Goal: Task Accomplishment & Management: Use online tool/utility

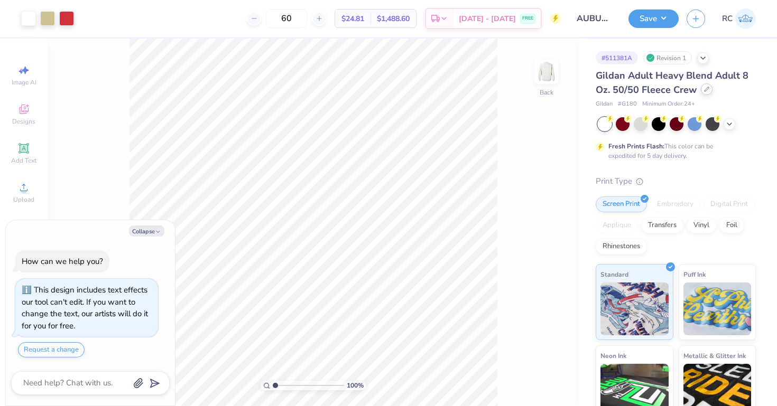
click at [704, 90] on icon at bounding box center [706, 89] width 5 height 5
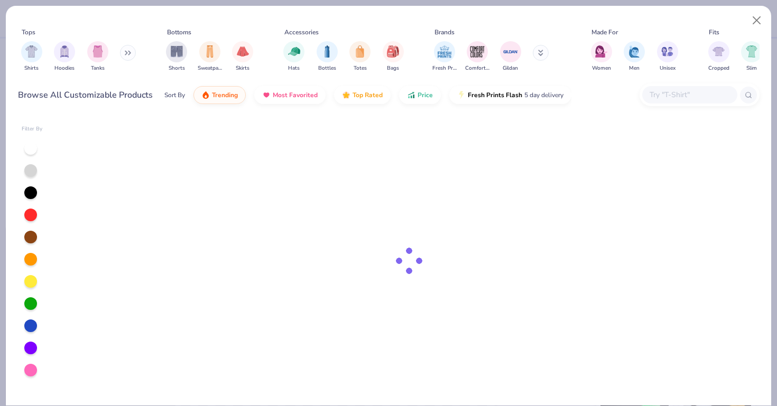
type textarea "x"
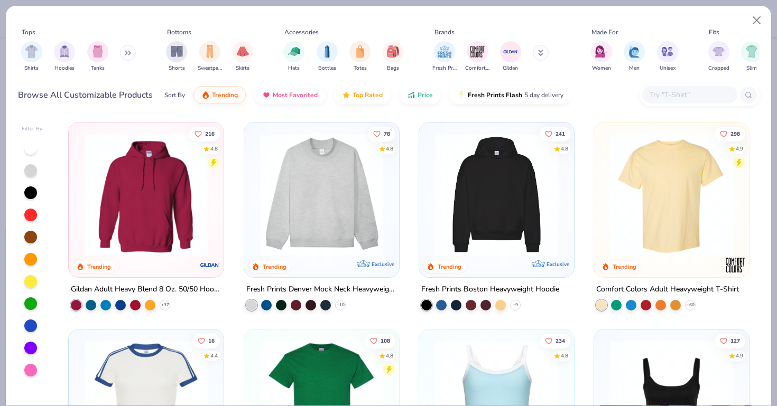
click at [661, 102] on div at bounding box center [689, 94] width 95 height 17
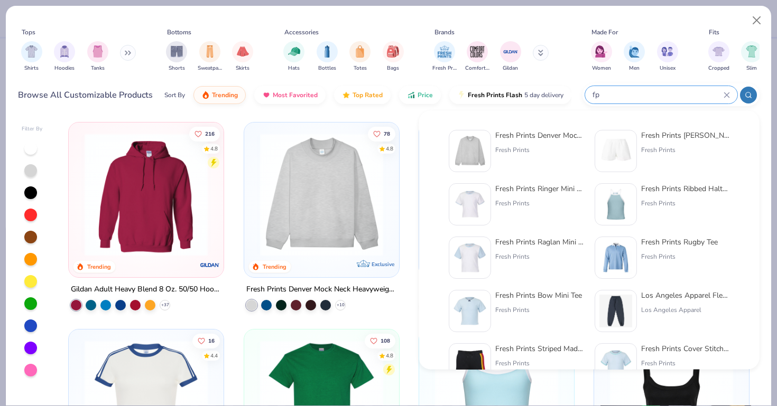
type input "f"
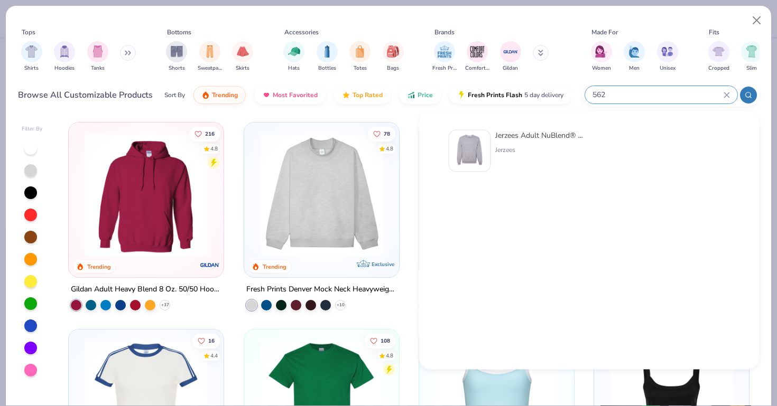
type input "562"
click at [473, 154] on img at bounding box center [469, 151] width 33 height 33
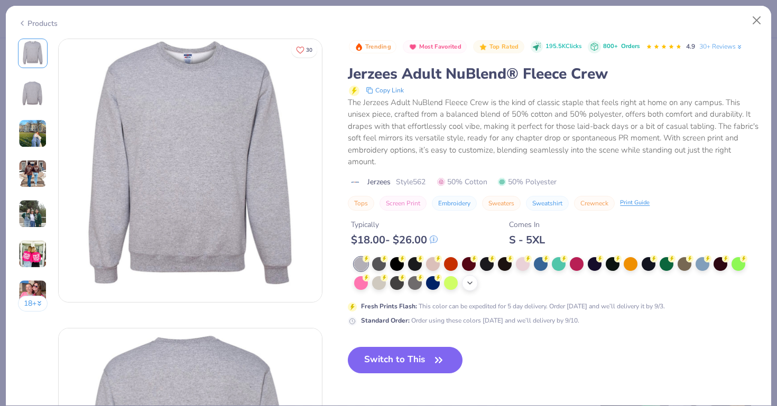
click at [467, 286] on icon at bounding box center [469, 283] width 8 height 8
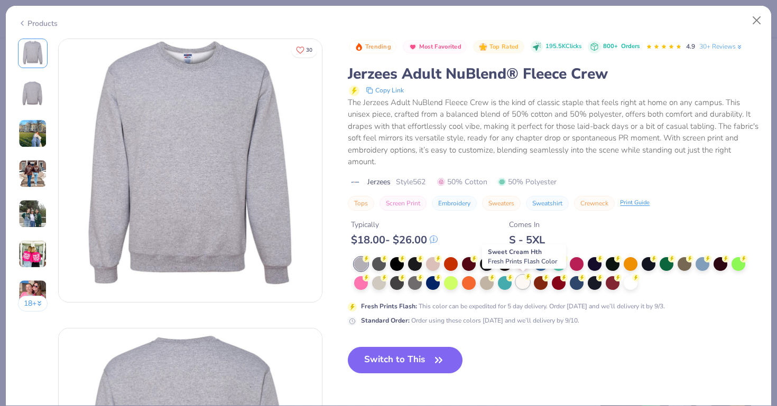
click at [522, 283] on div at bounding box center [523, 282] width 14 height 14
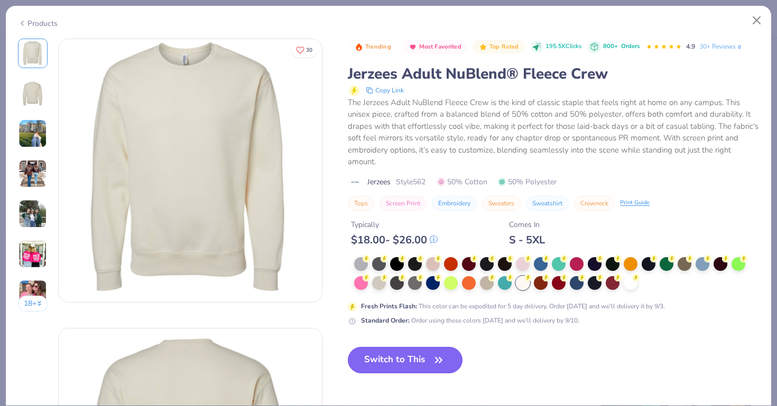
click at [400, 363] on button "Switch to This" at bounding box center [405, 360] width 115 height 26
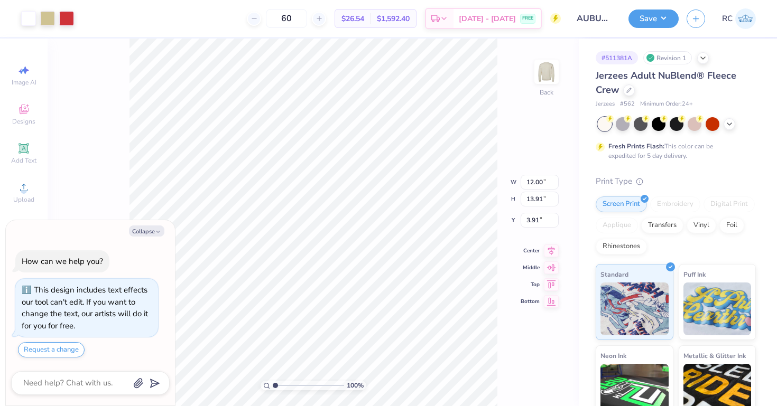
type textarea "x"
type input "3.00"
click at [548, 238] on icon at bounding box center [551, 240] width 7 height 9
click at [543, 192] on input "13.91" at bounding box center [539, 190] width 38 height 15
type input "12.5"
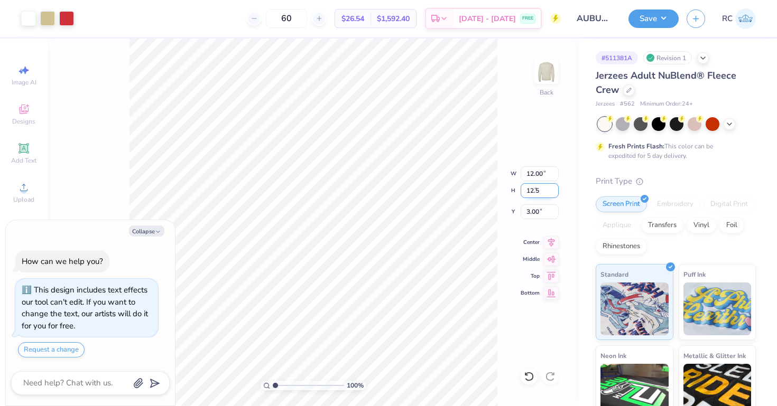
type textarea "x"
type input "10.78"
type input "12.50"
type input "3.71"
type textarea "x"
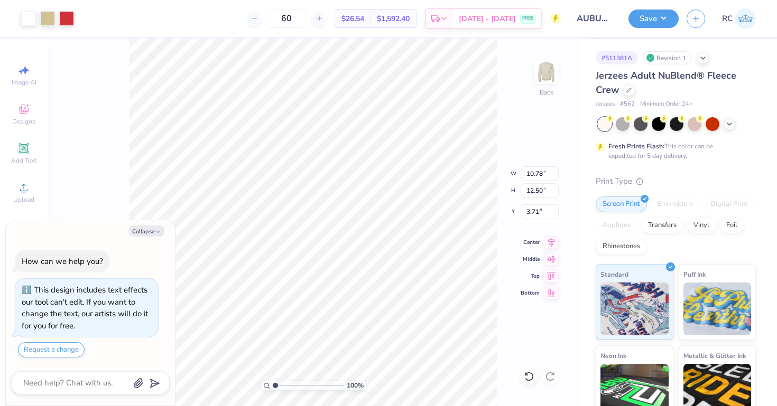
type input "3.00"
click at [532, 171] on input "10.78" at bounding box center [539, 173] width 38 height 15
type input "12"
type textarea "x"
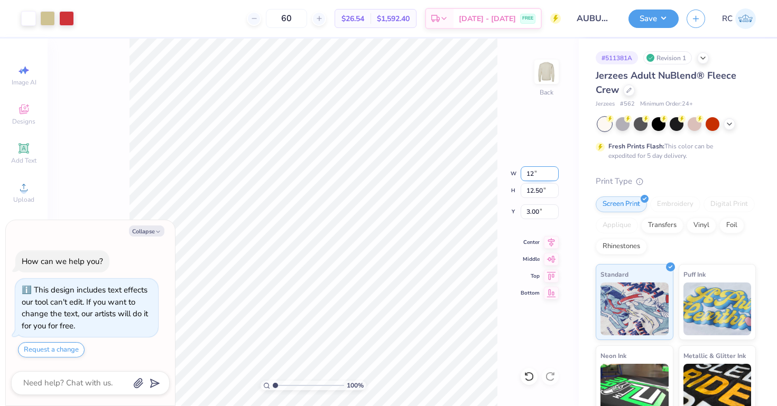
type input "12.00"
type input "13.91"
click at [536, 211] on input "2.29" at bounding box center [539, 211] width 38 height 15
type input "3"
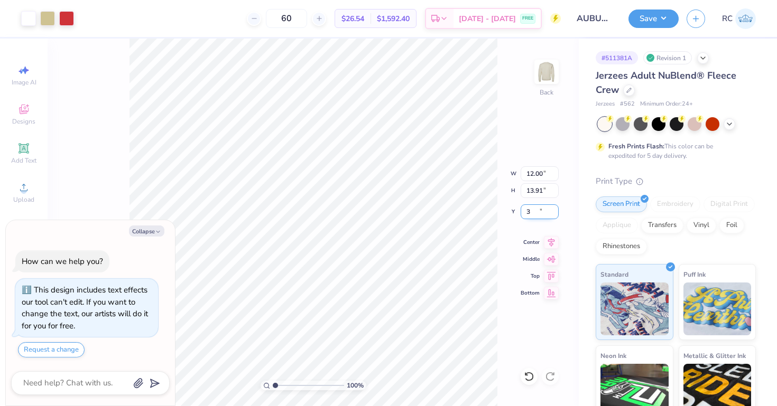
type textarea "x"
type input "3.00"
click at [550, 239] on icon at bounding box center [551, 241] width 15 height 13
click at [235, 30] on div "Art colors 60 $26.54 Per Item $1,592.40 Total Est. Delivery Sep 7 - 10 FREE Des…" at bounding box center [388, 203] width 777 height 406
click at [53, 20] on div at bounding box center [47, 17] width 15 height 15
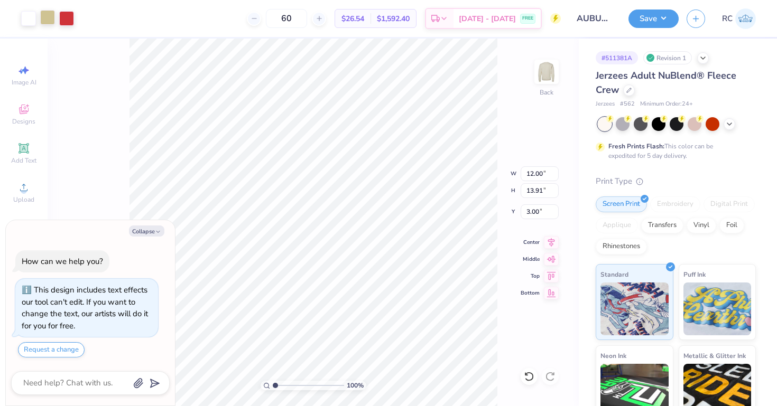
type textarea "x"
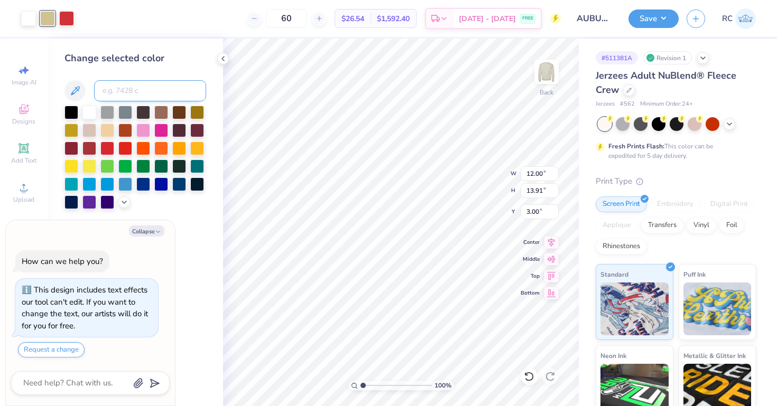
click at [136, 95] on input at bounding box center [150, 90] width 112 height 21
type input "158"
click at [66, 21] on div at bounding box center [66, 17] width 15 height 15
type textarea "x"
click at [154, 93] on input at bounding box center [150, 90] width 112 height 21
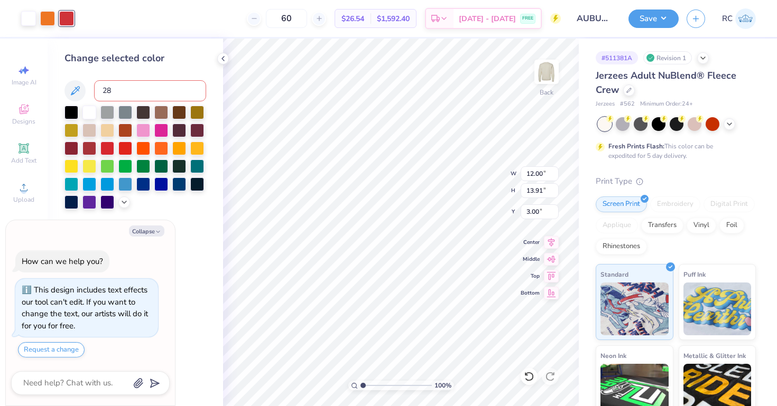
type input "281"
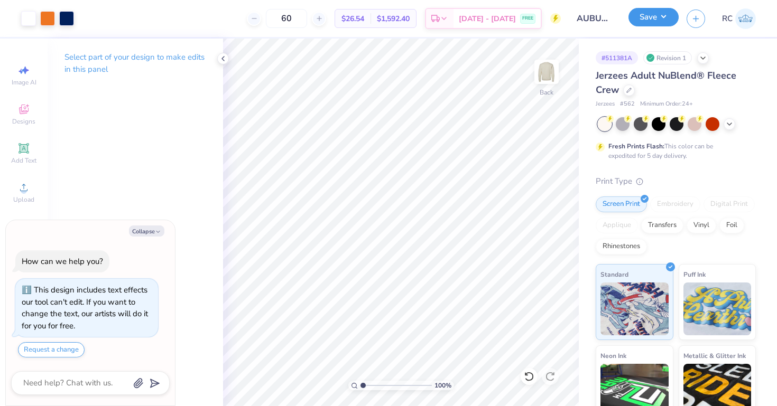
click at [660, 15] on button "Save" at bounding box center [653, 17] width 50 height 18
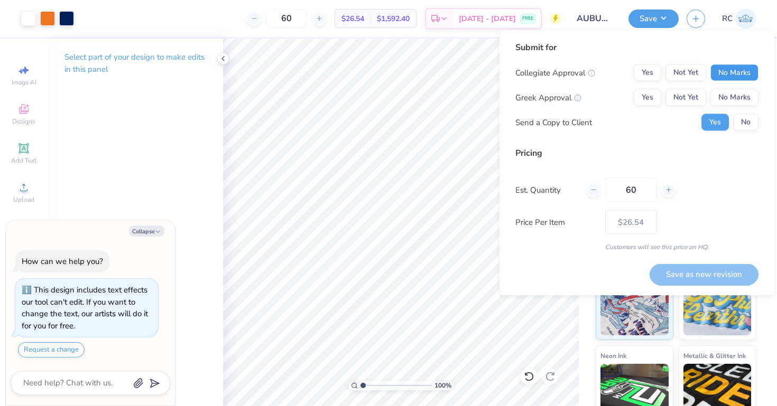
click at [728, 71] on button "No Marks" at bounding box center [734, 72] width 48 height 17
click at [650, 101] on button "Yes" at bounding box center [646, 97] width 27 height 17
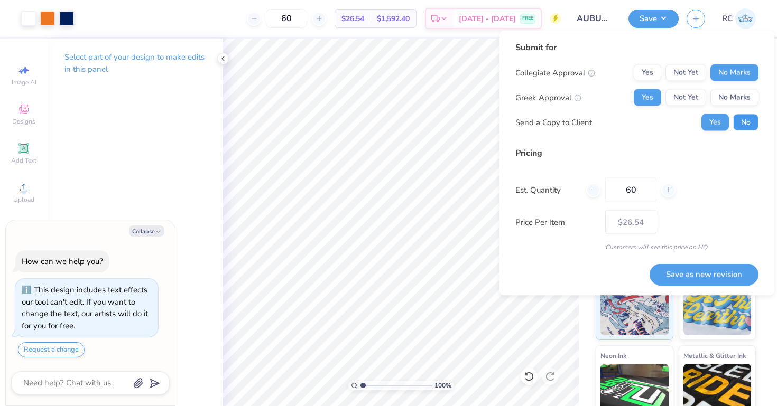
click at [746, 129] on button "No" at bounding box center [745, 122] width 25 height 17
type textarea "x"
click at [709, 278] on button "Save as new revision" at bounding box center [703, 275] width 109 height 22
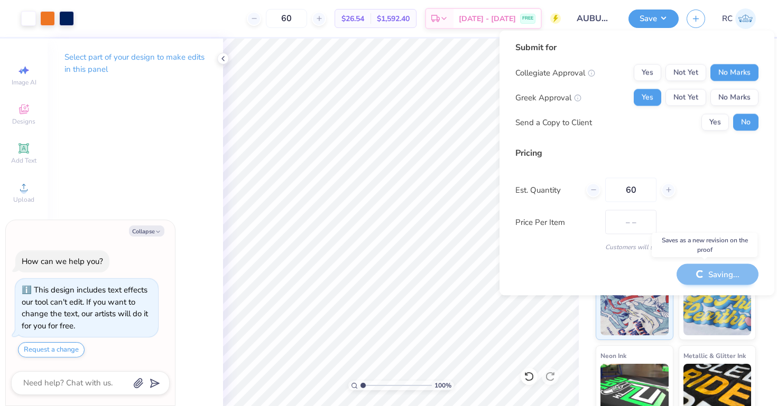
type input "$26.54"
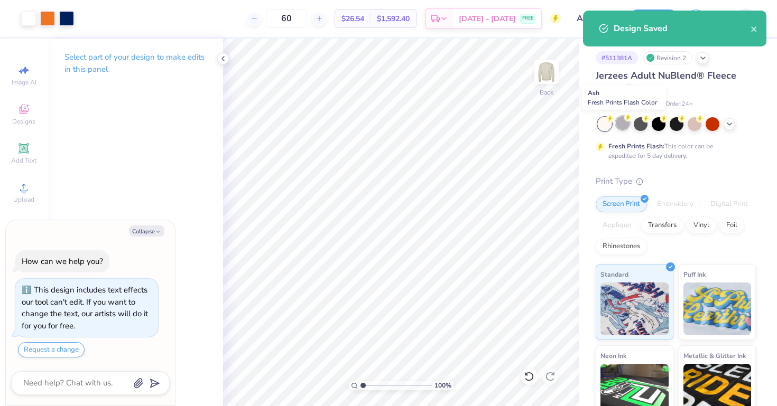
click at [621, 124] on div at bounding box center [622, 123] width 14 height 14
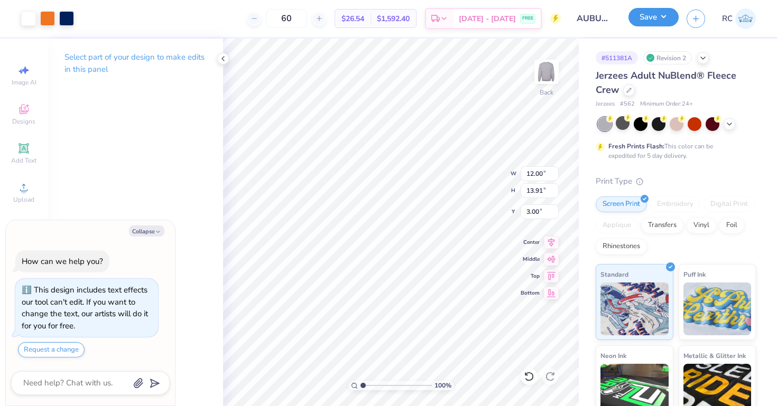
click at [647, 25] on button "Save" at bounding box center [653, 17] width 50 height 18
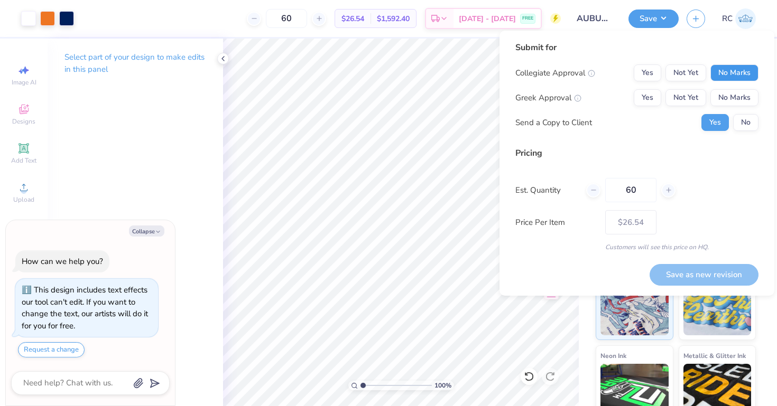
click at [738, 74] on button "No Marks" at bounding box center [734, 72] width 48 height 17
click at [656, 97] on button "Yes" at bounding box center [646, 97] width 27 height 17
click at [772, 136] on div "Submit for Collegiate Approval Yes Not Yet No Marks Greek Approval Yes Not Yet …" at bounding box center [636, 163] width 275 height 265
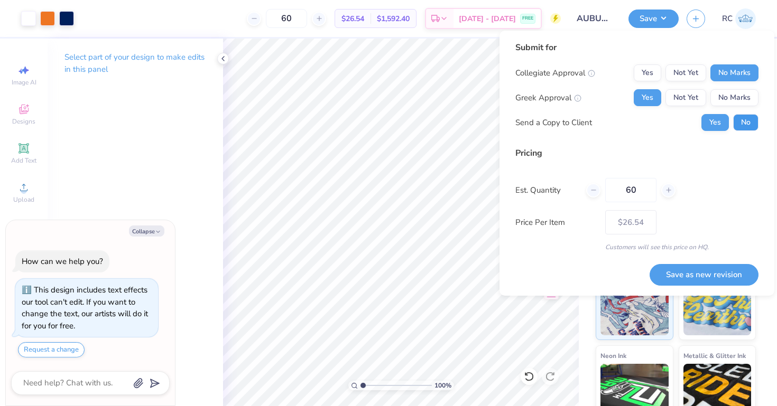
click at [746, 126] on button "No" at bounding box center [745, 122] width 25 height 17
type textarea "x"
click at [702, 269] on button "Save as new revision" at bounding box center [703, 275] width 109 height 22
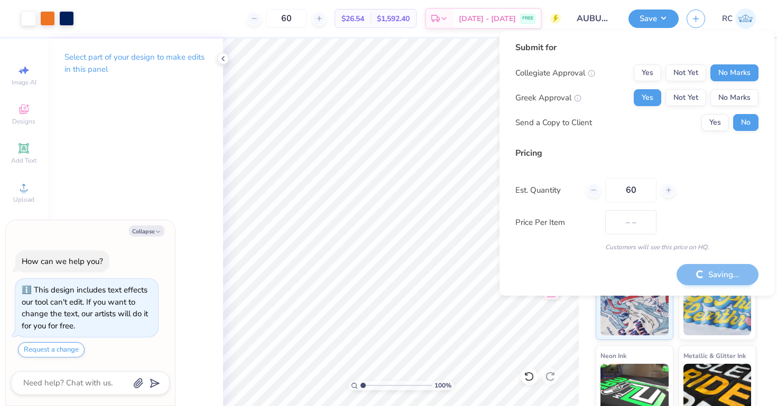
type input "$26.54"
type textarea "x"
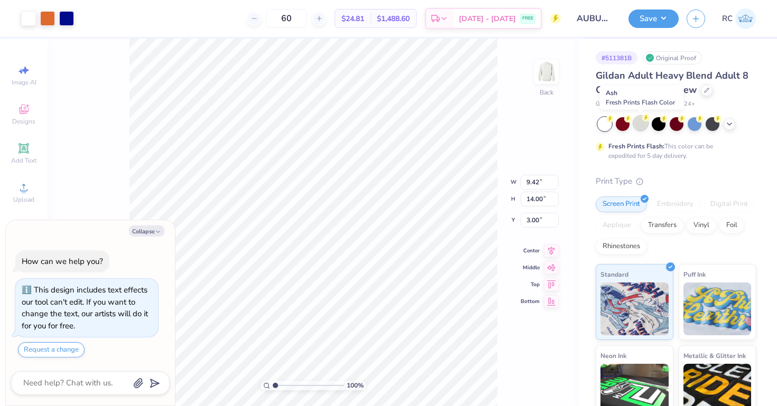
click at [641, 125] on div at bounding box center [640, 123] width 14 height 14
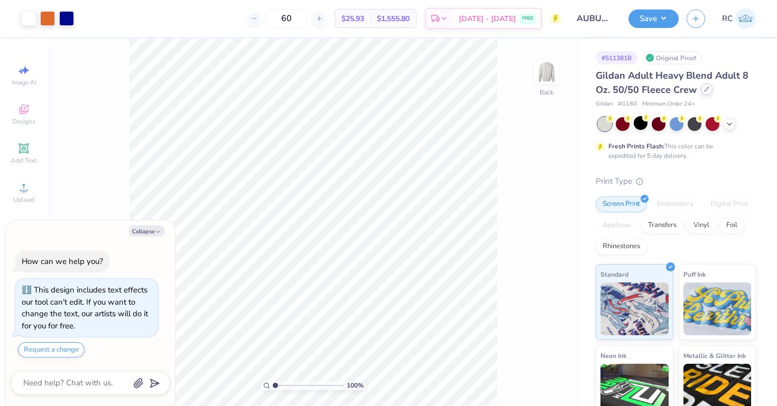
click at [704, 88] on icon at bounding box center [706, 89] width 5 height 5
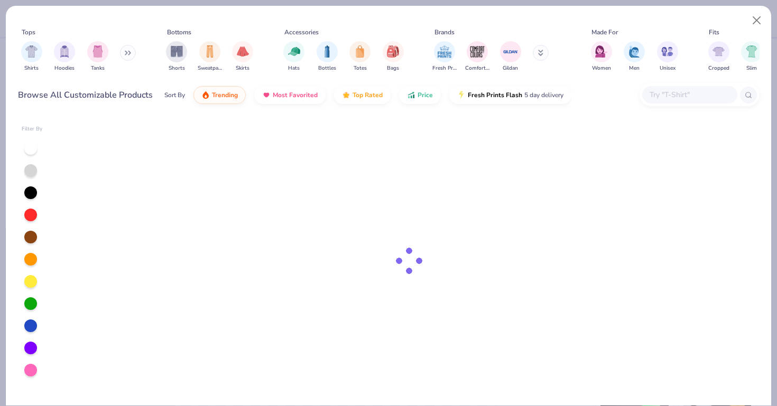
type textarea "x"
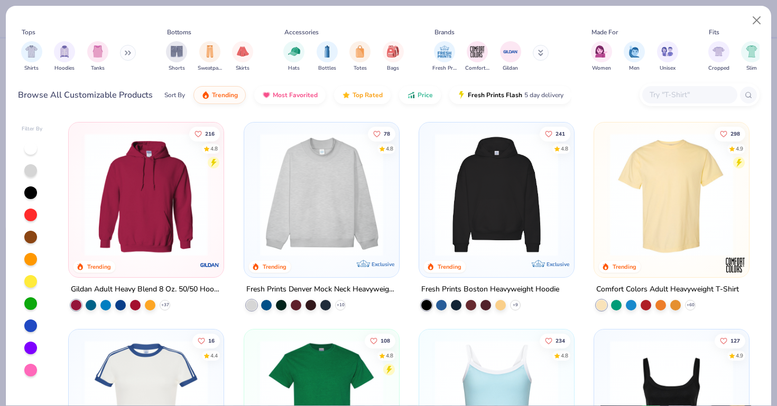
click at [668, 98] on input "text" at bounding box center [688, 95] width 81 height 12
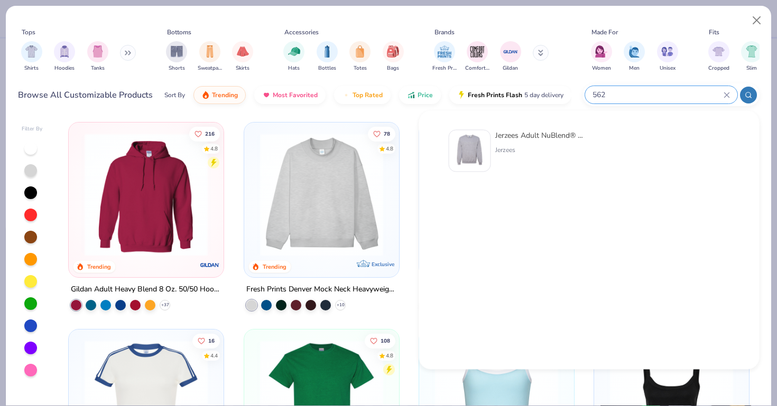
type input "562"
click at [474, 158] on img at bounding box center [469, 151] width 33 height 33
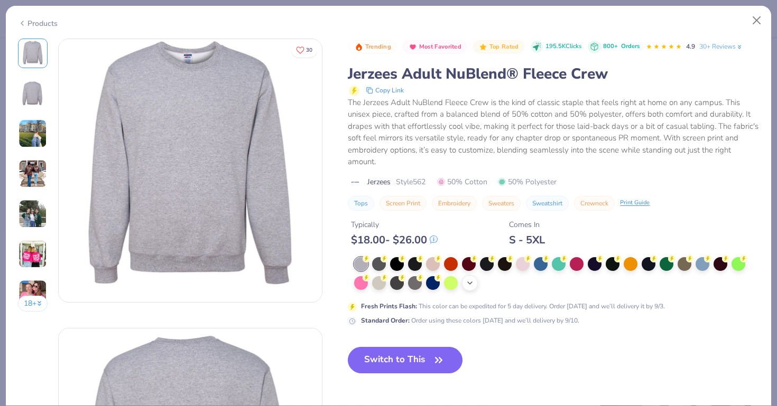
click at [464, 284] on div "+ 10" at bounding box center [470, 283] width 16 height 16
click at [381, 371] on button "Switch to This" at bounding box center [405, 360] width 115 height 26
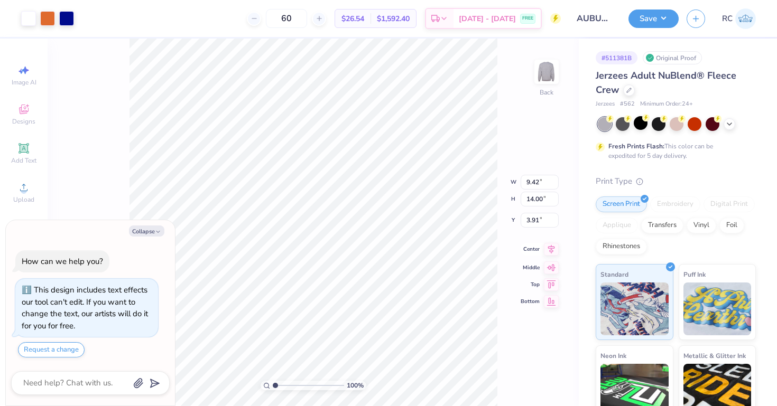
click at [547, 250] on icon at bounding box center [551, 249] width 15 height 13
type textarea "x"
click at [539, 177] on input "9.42" at bounding box center [539, 173] width 38 height 15
type input "9"
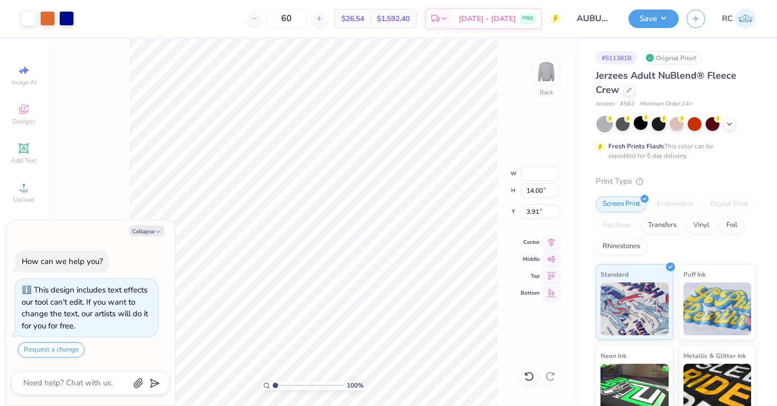
click at [538, 141] on div "100 % Back W H 14.00 14.00 " Y 3.91 3.91 " Center Middle Top Bottom" at bounding box center [313, 223] width 531 height 368
click at [291, 212] on div "100 % Back" at bounding box center [313, 223] width 531 height 368
type textarea "x"
click at [539, 214] on input "3.91" at bounding box center [539, 211] width 38 height 15
type input "3"
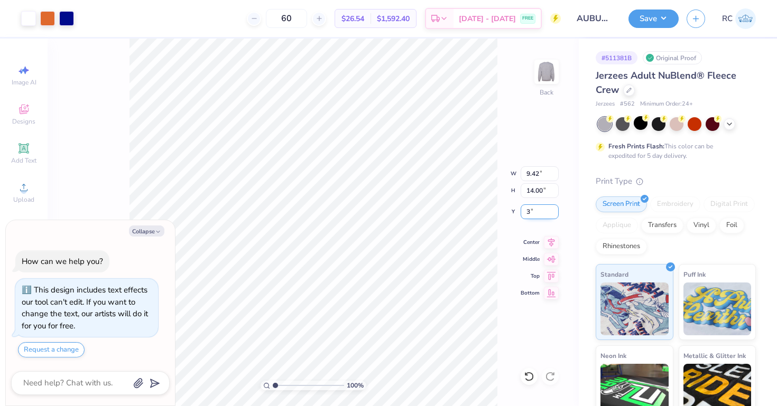
type textarea "x"
type input "3.00"
click at [549, 241] on icon at bounding box center [551, 240] width 7 height 9
click at [630, 91] on icon at bounding box center [628, 89] width 5 height 5
type textarea "x"
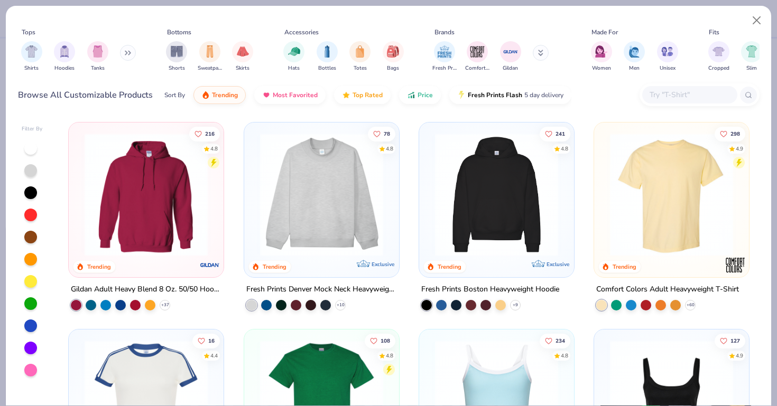
click at [677, 89] on input "text" at bounding box center [688, 95] width 81 height 12
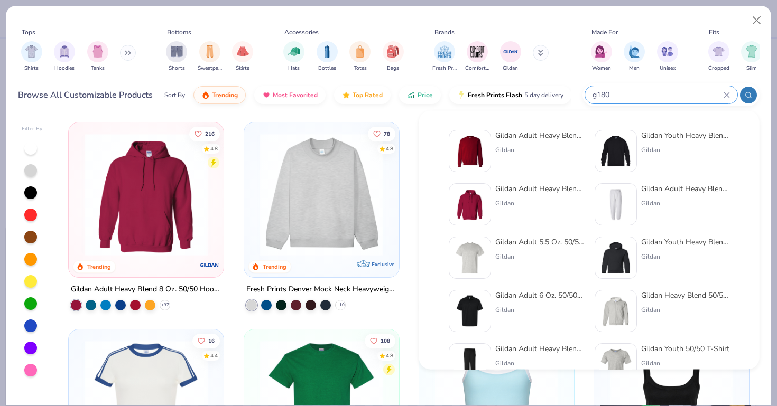
type input "g180"
click at [487, 152] on div at bounding box center [469, 151] width 42 height 42
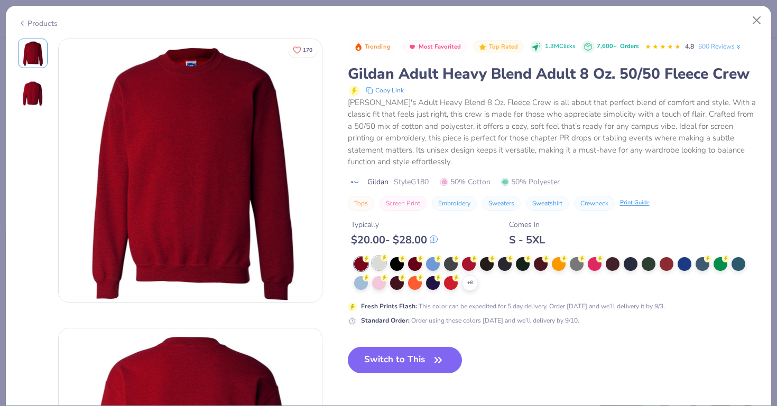
click at [376, 261] on div at bounding box center [379, 263] width 14 height 14
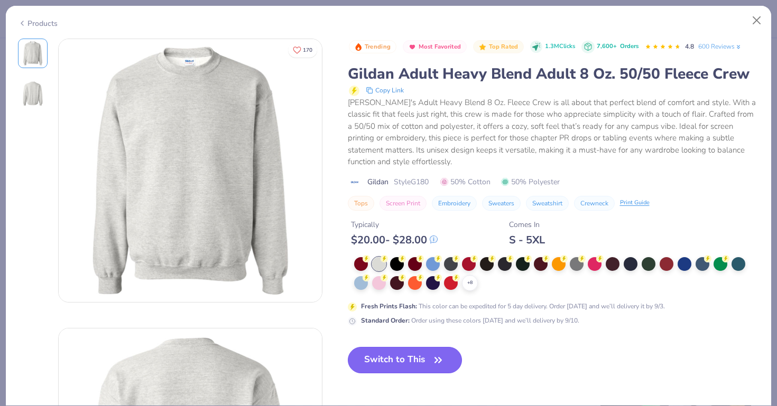
click at [389, 373] on button "Switch to This" at bounding box center [405, 360] width 115 height 26
click at [389, 357] on button "Switch to This" at bounding box center [405, 360] width 115 height 26
click at [395, 364] on button "Switch to This" at bounding box center [405, 360] width 115 height 26
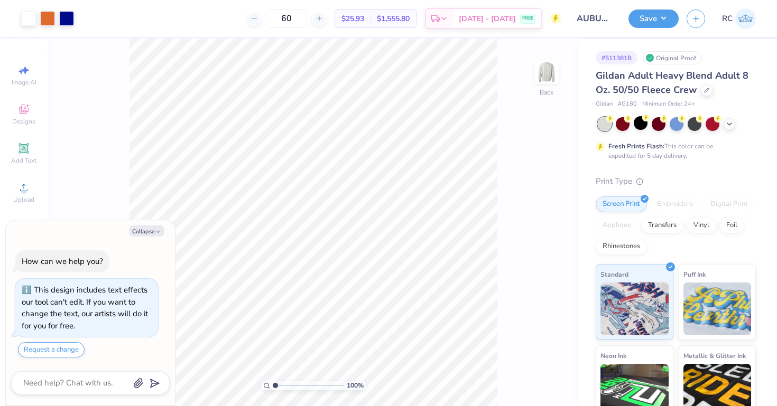
type textarea "x"
click at [531, 220] on input "2.11" at bounding box center [539, 220] width 38 height 15
type input "3"
type textarea "x"
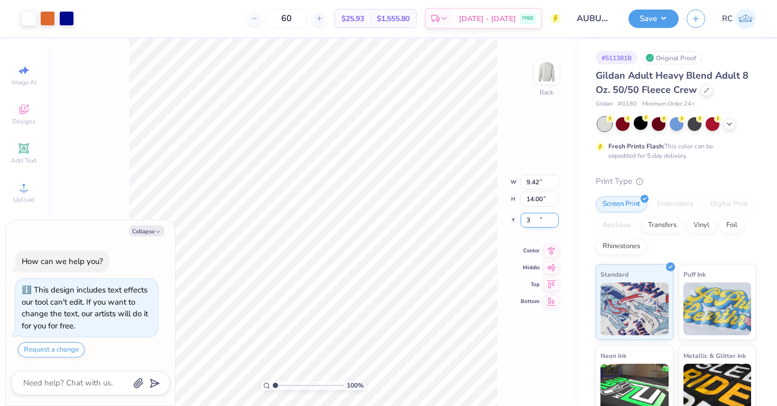
type input "3.00"
click at [548, 242] on icon at bounding box center [551, 241] width 15 height 13
click at [652, 31] on div "Save RC" at bounding box center [702, 18] width 148 height 37
click at [652, 20] on button "Save" at bounding box center [653, 17] width 50 height 18
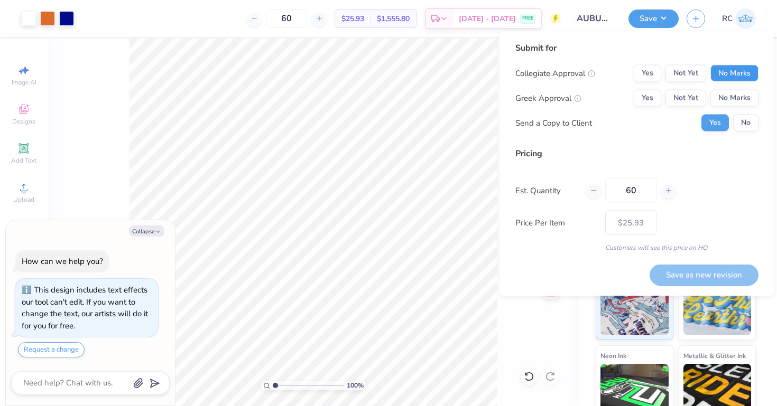
click at [729, 73] on button "No Marks" at bounding box center [734, 73] width 48 height 17
click at [643, 100] on button "Yes" at bounding box center [646, 98] width 27 height 17
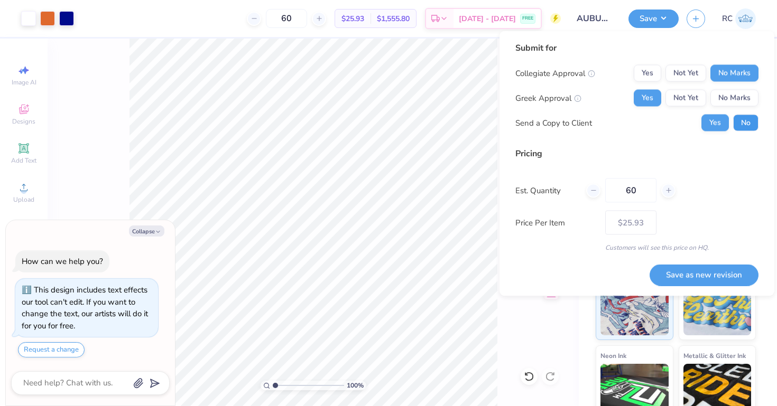
click at [744, 123] on button "No" at bounding box center [745, 123] width 25 height 17
type textarea "x"
click at [696, 267] on button "Save as new revision" at bounding box center [703, 275] width 109 height 22
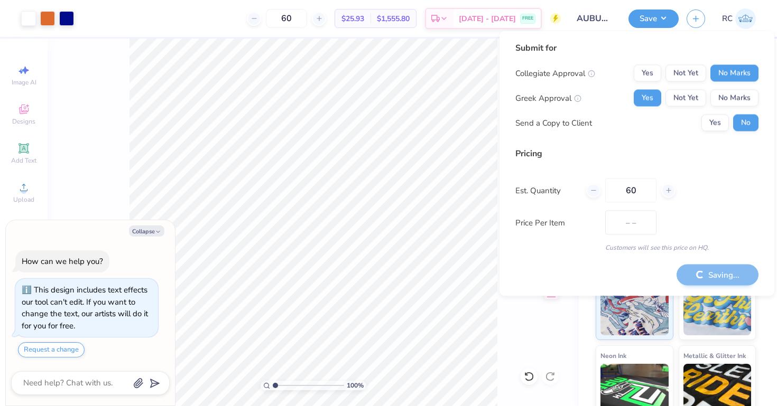
type input "$25.93"
type textarea "x"
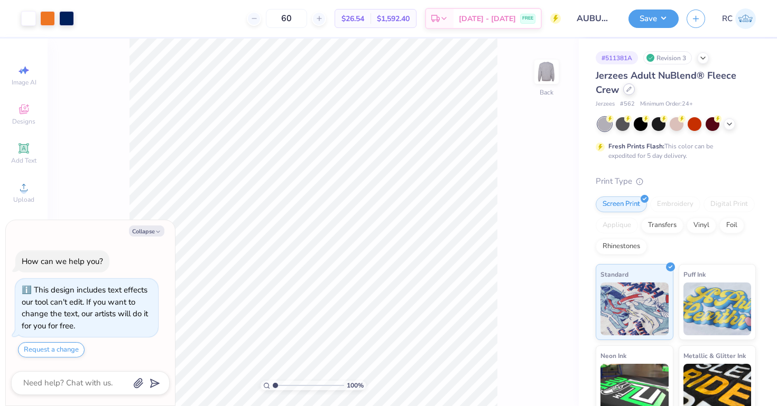
click at [630, 91] on icon at bounding box center [628, 89] width 5 height 5
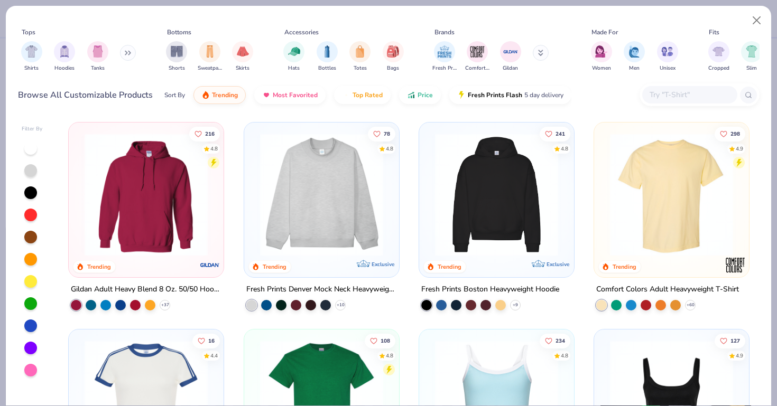
type textarea "x"
click at [668, 89] on input "text" at bounding box center [688, 95] width 81 height 12
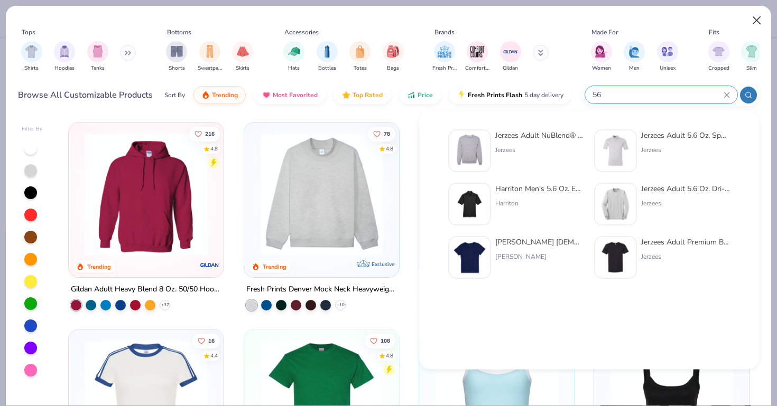
type input "56"
click at [759, 24] on button "Close" at bounding box center [756, 21] width 20 height 20
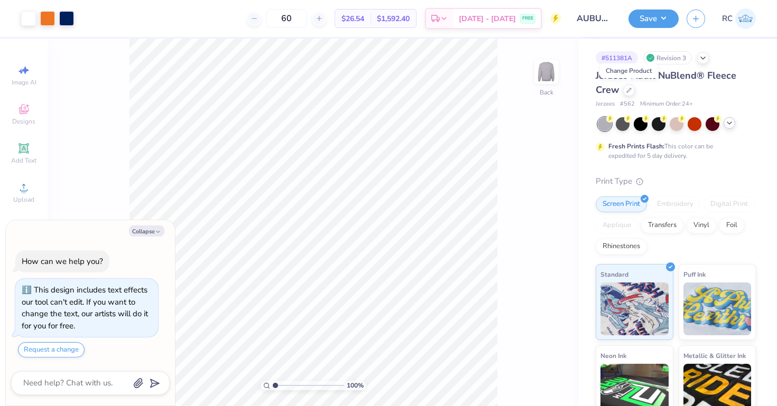
click at [729, 124] on icon at bounding box center [729, 123] width 8 height 8
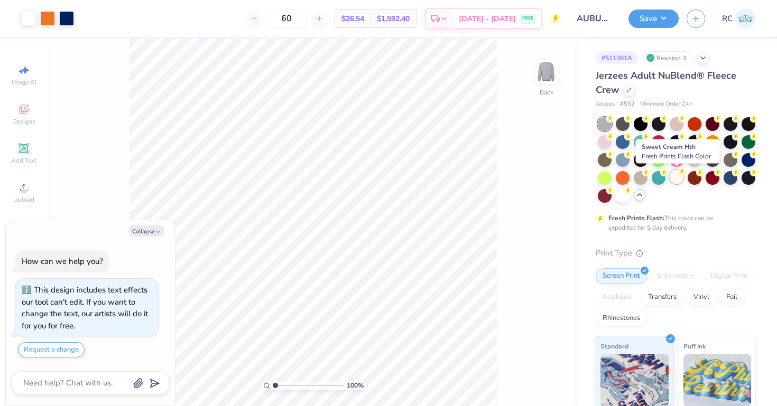
click at [673, 177] on div at bounding box center [676, 177] width 14 height 14
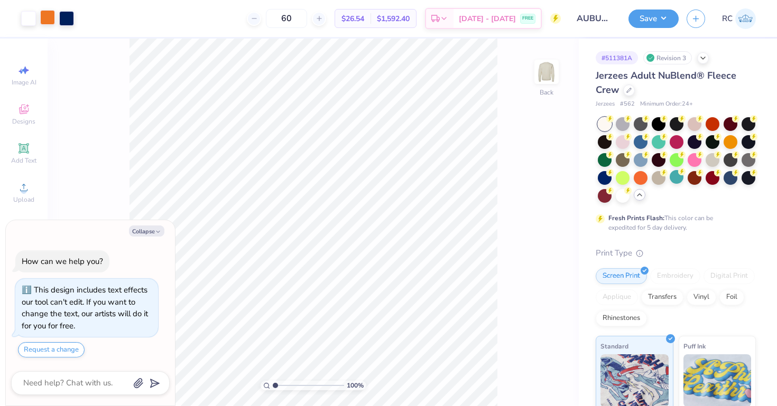
click at [43, 14] on div at bounding box center [47, 17] width 15 height 15
type textarea "x"
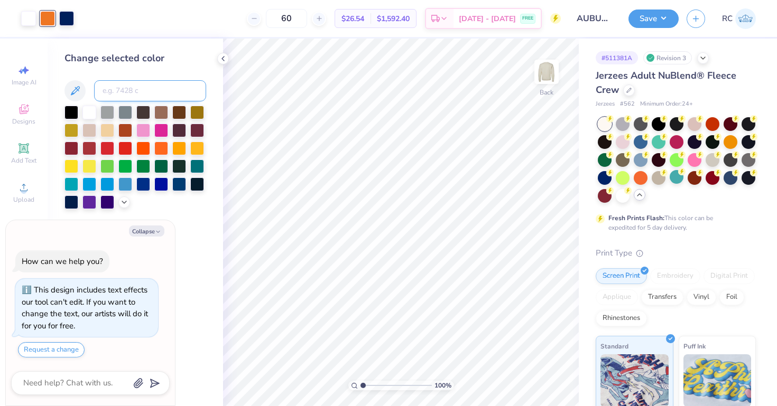
click at [142, 91] on input at bounding box center [150, 90] width 112 height 21
type input "4535"
click at [68, 21] on div at bounding box center [66, 17] width 15 height 15
type textarea "x"
click at [145, 85] on input at bounding box center [150, 90] width 112 height 21
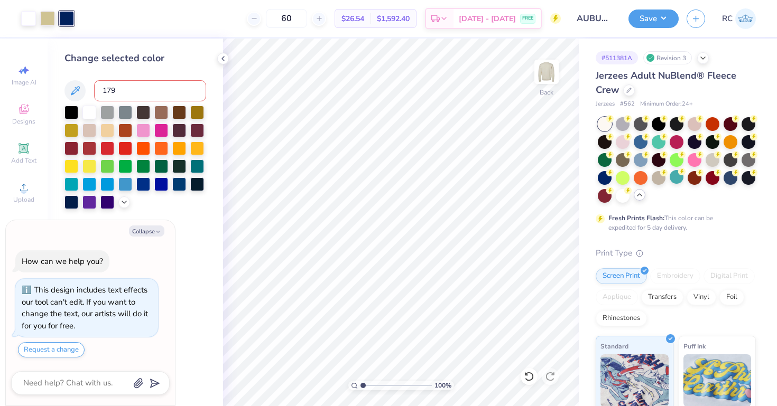
type input "1797"
click at [283, 24] on div "Art colors 60 $26.54 Per Item $1,592.40 Total Est. Delivery [DATE] - [DATE] FRE…" at bounding box center [388, 203] width 777 height 406
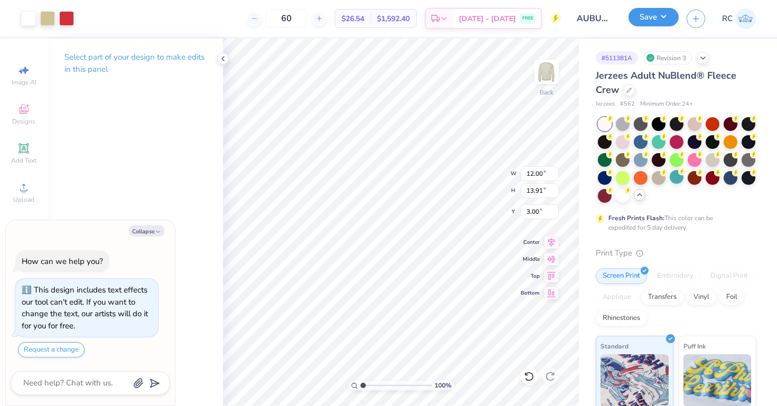
click at [656, 20] on button "Save" at bounding box center [653, 17] width 50 height 18
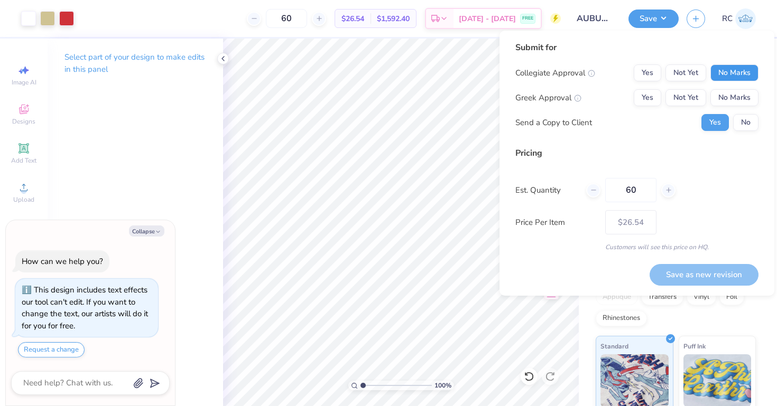
click at [739, 67] on button "No Marks" at bounding box center [734, 72] width 48 height 17
click at [647, 87] on div "Collegiate Approval Yes Not Yet No Marks Greek Approval Yes Not Yet No Marks Se…" at bounding box center [636, 97] width 243 height 67
click at [648, 94] on button "Yes" at bounding box center [646, 97] width 27 height 17
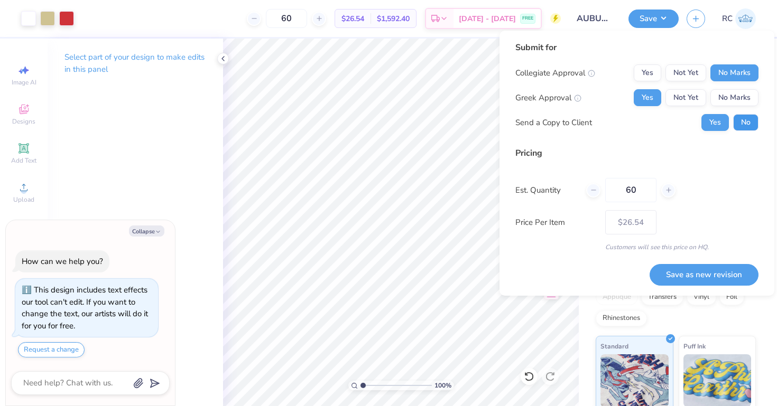
click at [744, 130] on button "No" at bounding box center [745, 122] width 25 height 17
type textarea "x"
click at [696, 273] on button "Save as new revision" at bounding box center [703, 275] width 109 height 22
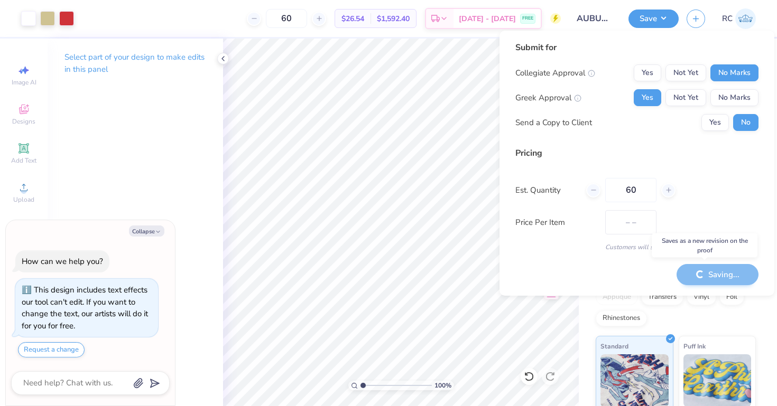
type input "$26.54"
type textarea "x"
